Goal: Task Accomplishment & Management: Complete application form

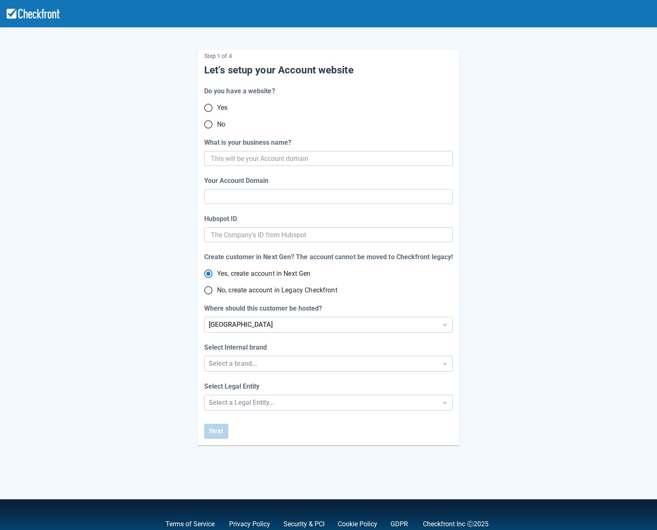
click at [207, 123] on input "No" at bounding box center [208, 124] width 17 height 17
radio input "true"
click at [243, 161] on input "What is your business name?" at bounding box center [328, 158] width 234 height 15
type input "m-bu"
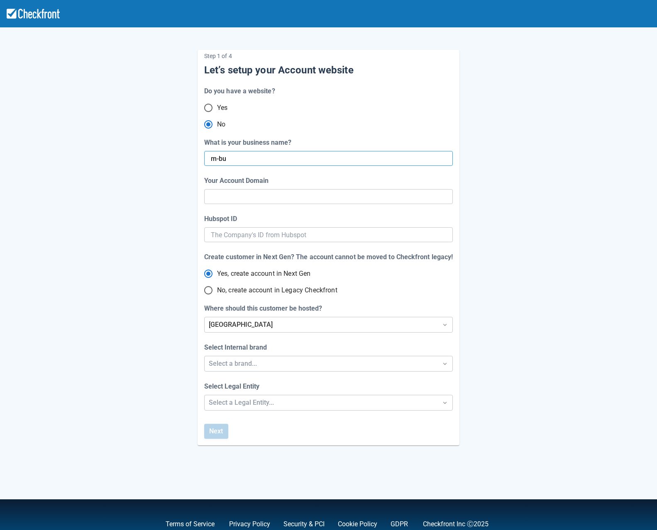
radio input "true"
radio input "false"
type input "m-buca"
radio input "false"
type input "m-buca"
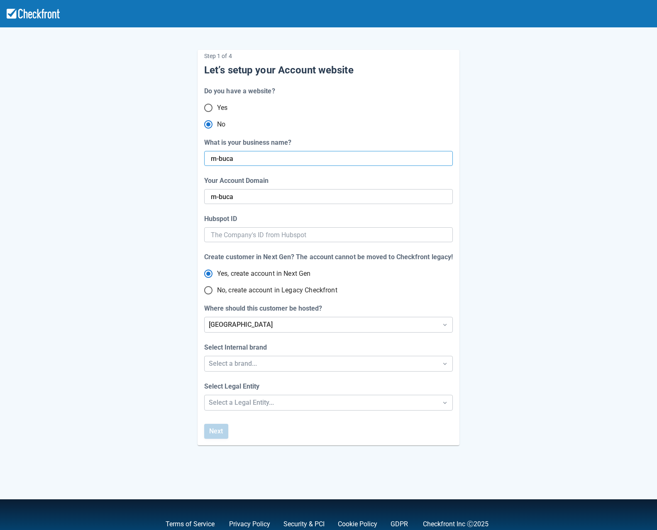
radio input "false"
type input "m-[PERSON_NAME]"
radio input "false"
type input "m-[PERSON_NAME]"
radio input "false"
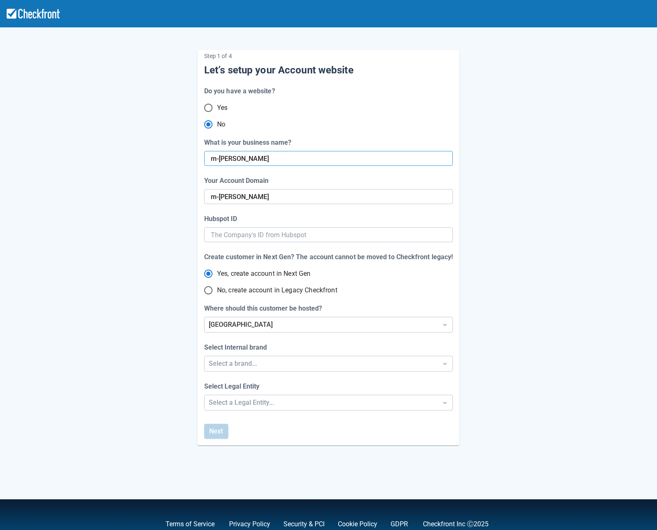
type input "m-[PERSON_NAME]-"
radio input "false"
type input "m-[PERSON_NAME]-test"
radio input "false"
type input "m-[PERSON_NAME]-test"
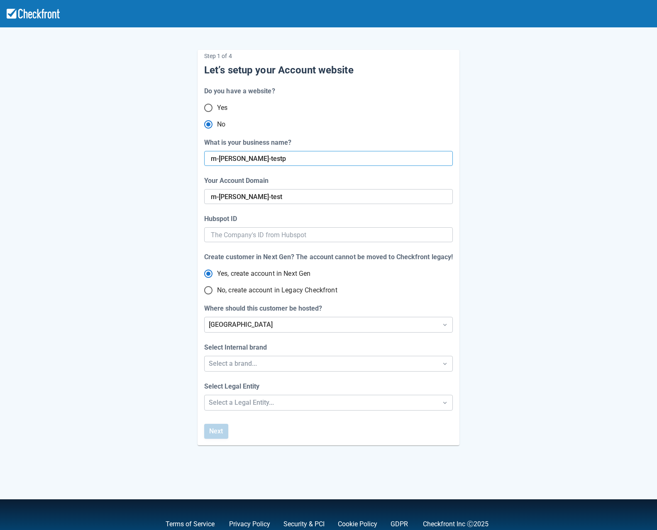
type input "m-[PERSON_NAME]-testpr"
radio input "false"
type input "m-[PERSON_NAME]-testpro"
radio input "false"
type input "m-[PERSON_NAME]-testpr"
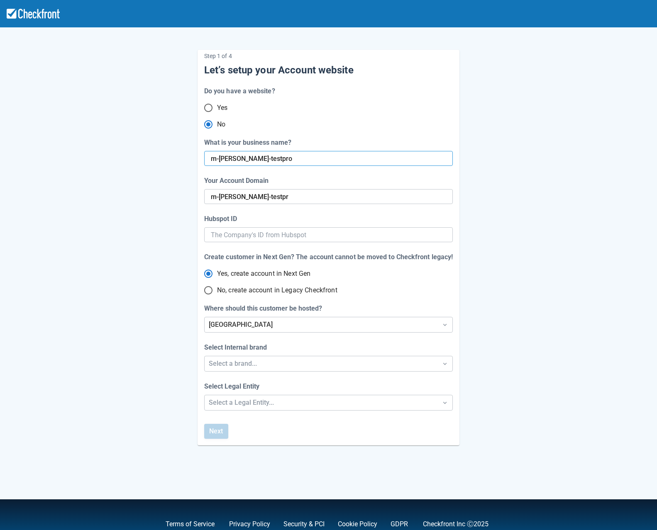
type input "m-[PERSON_NAME]-testprod"
radio input "false"
type input "m-[PERSON_NAME]-testpro"
radio input "false"
type input "m-[PERSON_NAME]-testprod"
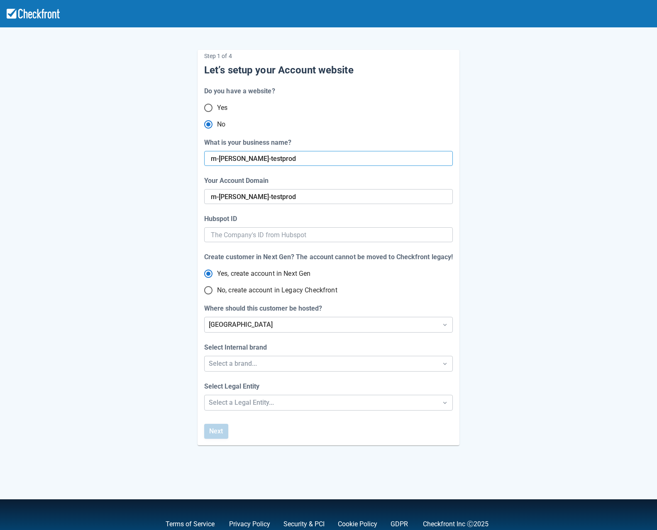
radio input "false"
type input "m-[PERSON_NAME]-testprod3"
radio input "false"
type input "m-[PERSON_NAME]-testprod-3"
radio input "false"
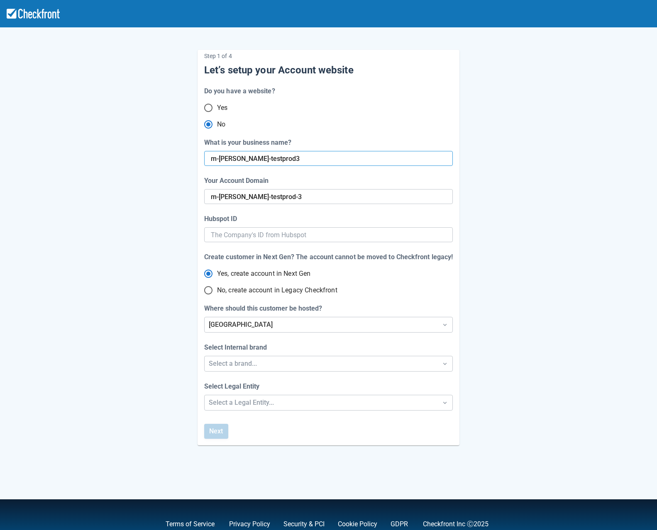
type input "m-[PERSON_NAME]-testprod3"
click at [210, 293] on input "No, create account in Legacy Checkfront" at bounding box center [208, 290] width 17 height 17
radio input "true"
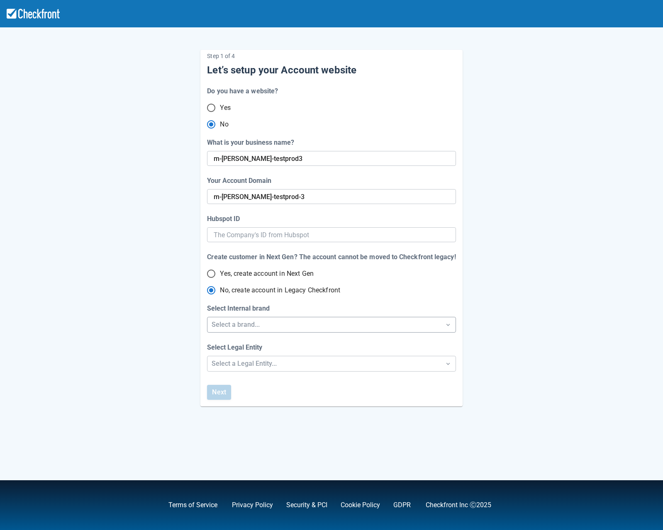
radio input "true"
click at [277, 326] on div "Select a brand..." at bounding box center [324, 325] width 225 height 10
click at [275, 346] on div "Checkfront" at bounding box center [331, 346] width 248 height 17
click at [266, 364] on div "Select a Legal Entity..." at bounding box center [324, 364] width 225 height 10
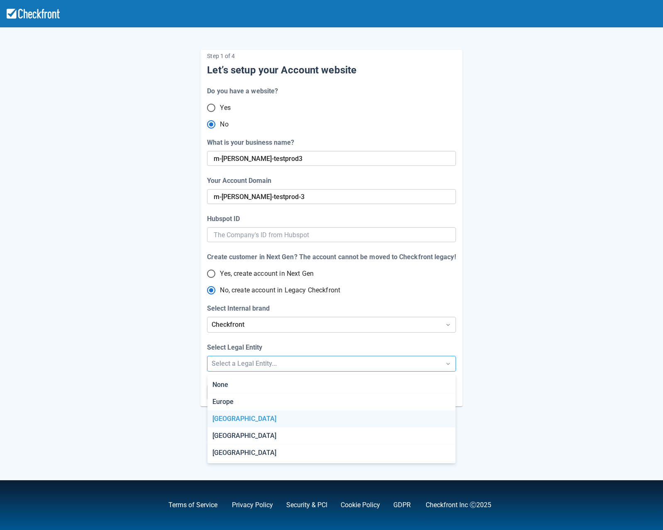
click at [272, 420] on div "[GEOGRAPHIC_DATA]" at bounding box center [331, 419] width 248 height 17
radio input "false"
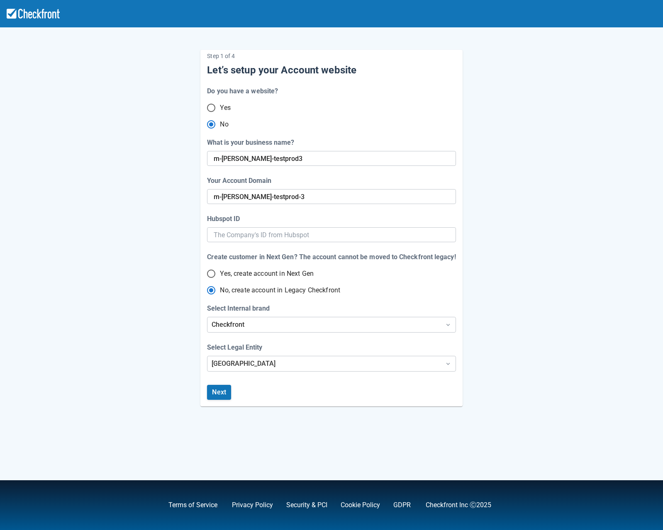
click at [217, 401] on div "Next" at bounding box center [219, 396] width 24 height 22
click at [219, 397] on button "Next" at bounding box center [219, 392] width 24 height 15
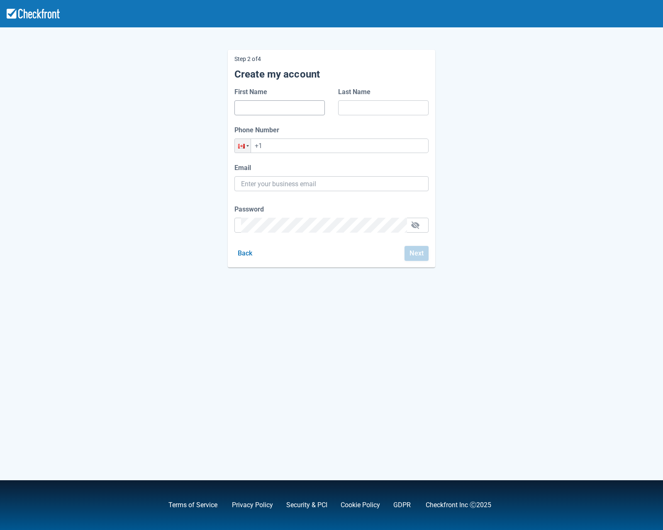
click at [266, 113] on input "First Name" at bounding box center [279, 107] width 77 height 15
type input "[PERSON_NAME]"
click at [363, 108] on input "Last Name" at bounding box center [383, 107] width 77 height 15
type input "[PERSON_NAME]"
click at [307, 143] on input "+1" at bounding box center [331, 146] width 194 height 15
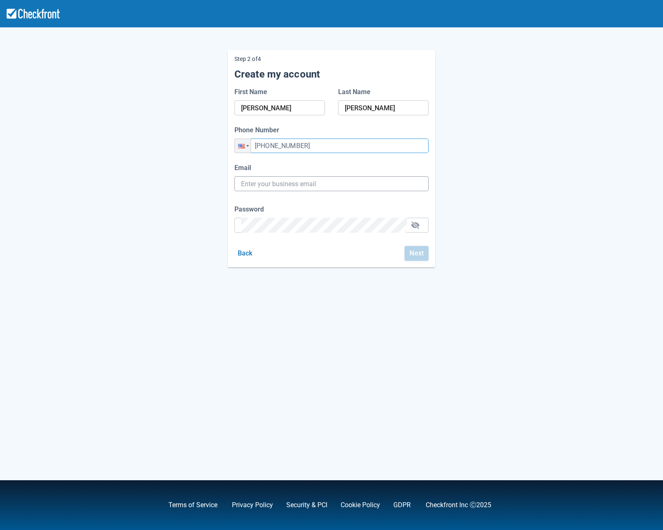
type input "[PHONE_NUMBER]"
click at [271, 184] on input "Email" at bounding box center [331, 183] width 181 height 15
type input "[PERSON_NAME][EMAIL_ADDRESS][PERSON_NAME][DOMAIN_NAME]"
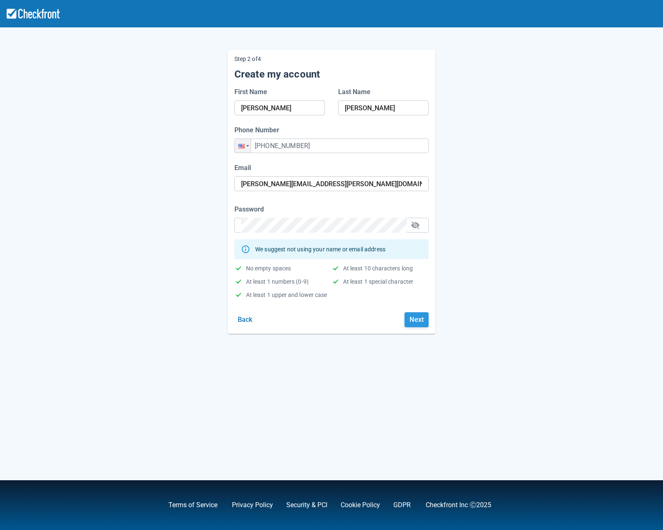
click at [416, 320] on button "Next" at bounding box center [417, 319] width 24 height 15
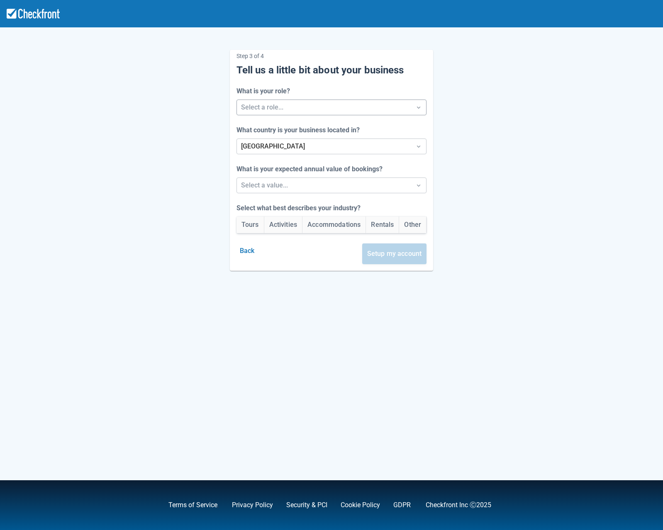
click at [273, 102] on div at bounding box center [324, 108] width 166 height 12
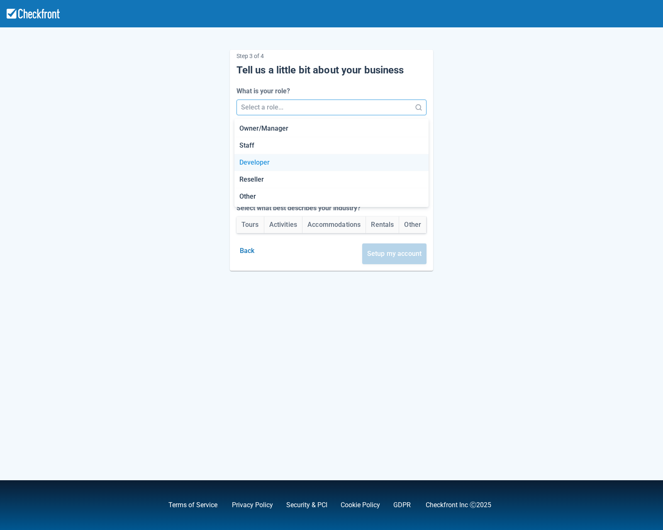
click at [290, 158] on div "Developer" at bounding box center [331, 162] width 194 height 17
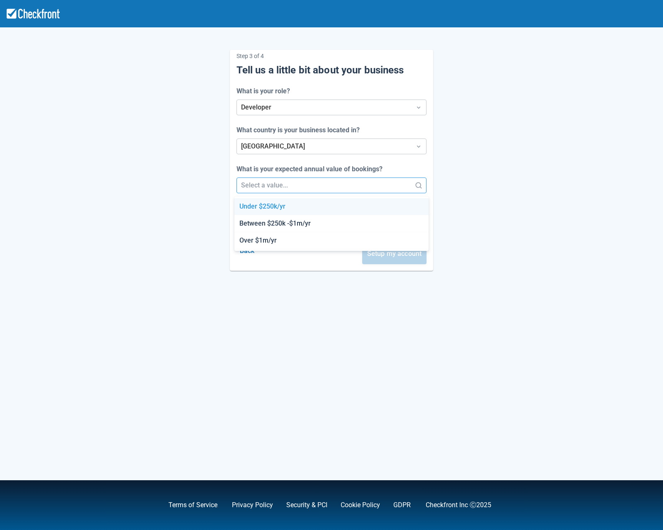
click at [283, 187] on div at bounding box center [324, 186] width 166 height 12
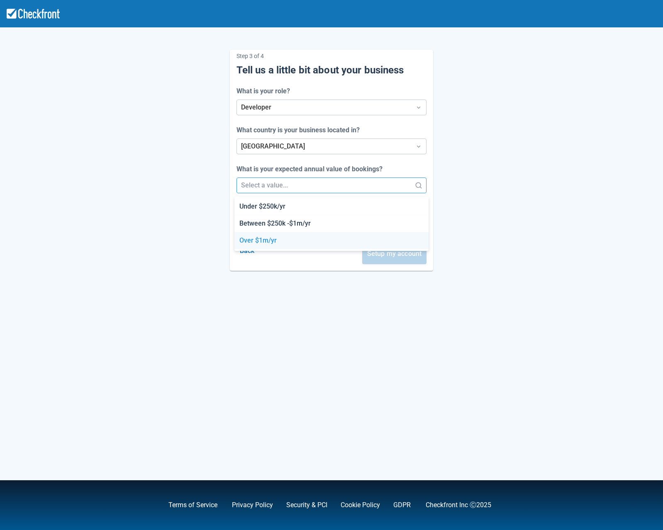
click at [285, 236] on div "Over $1m/yr" at bounding box center [331, 240] width 194 height 17
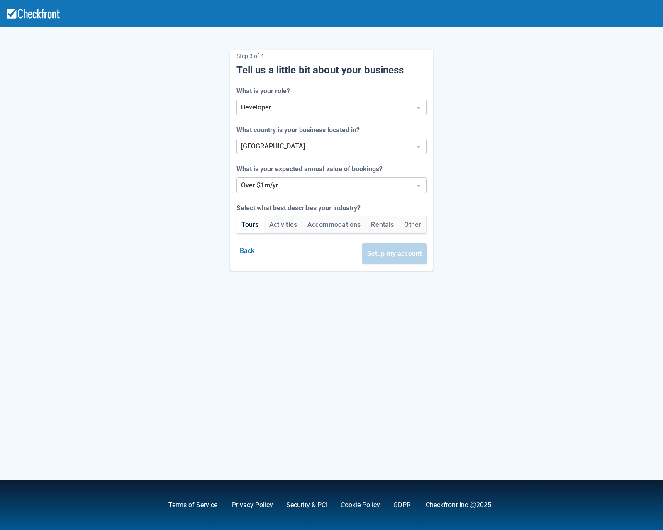
click at [239, 227] on button "Tours" at bounding box center [250, 225] width 27 height 17
click at [412, 256] on button "Setup my account" at bounding box center [394, 254] width 65 height 21
